Goal: Transaction & Acquisition: Purchase product/service

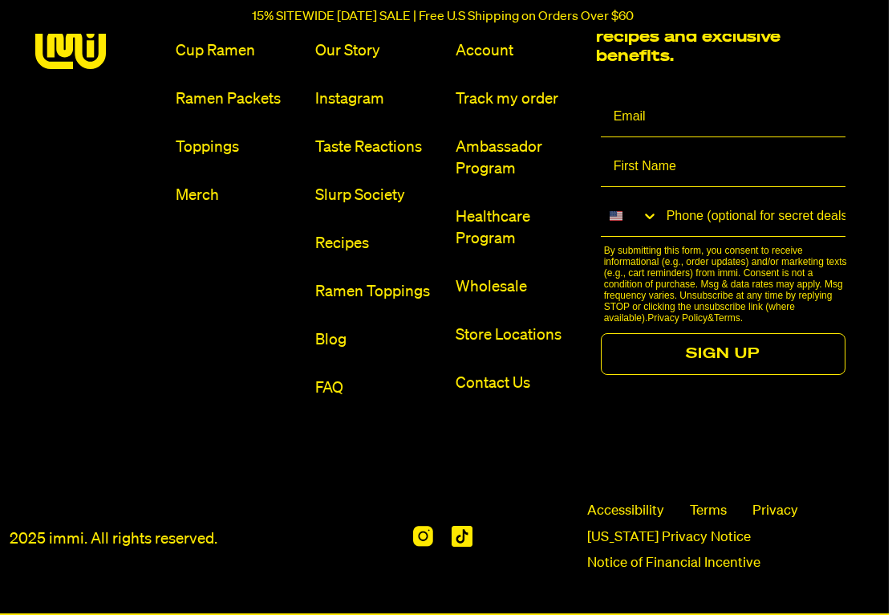
scroll to position [9523, 2]
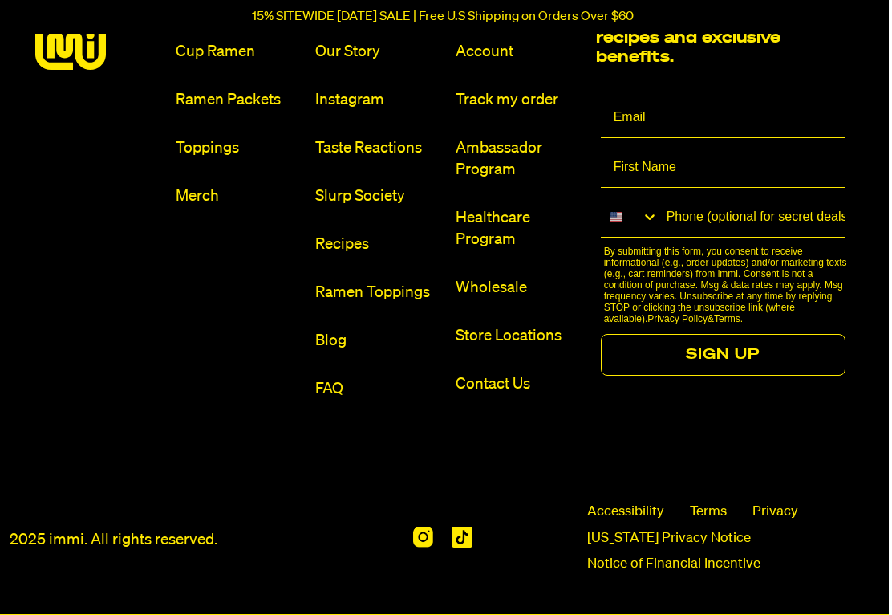
click at [258, 112] on link "Ramen Packets" at bounding box center [241, 101] width 128 height 22
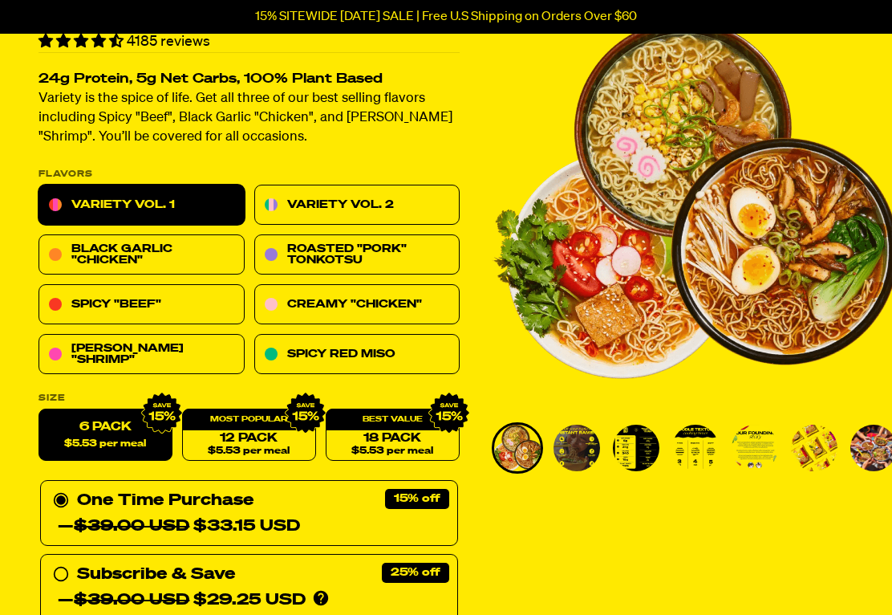
scroll to position [114, 0]
click at [311, 206] on link "Variety Vol. 2" at bounding box center [357, 205] width 206 height 40
